Goal: Task Accomplishment & Management: Use online tool/utility

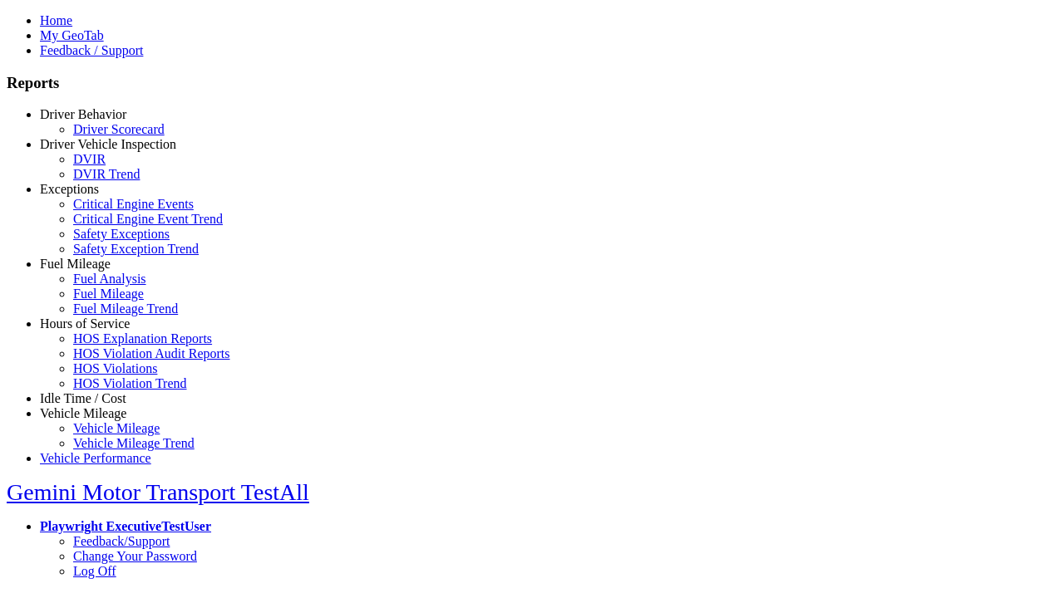
select select "**"
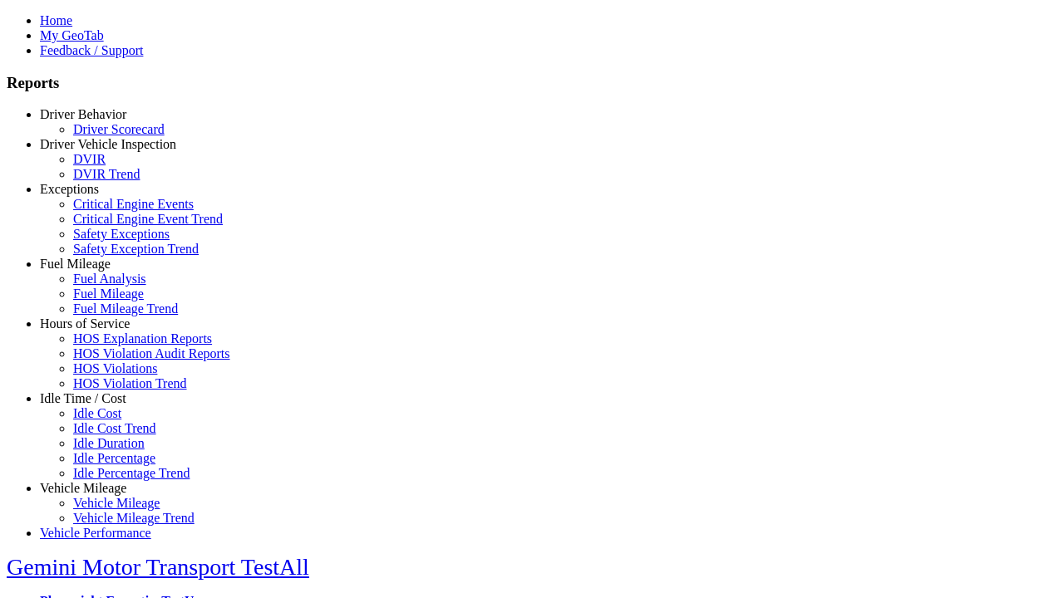
type input "**********"
